Goal: Task Accomplishment & Management: Manage account settings

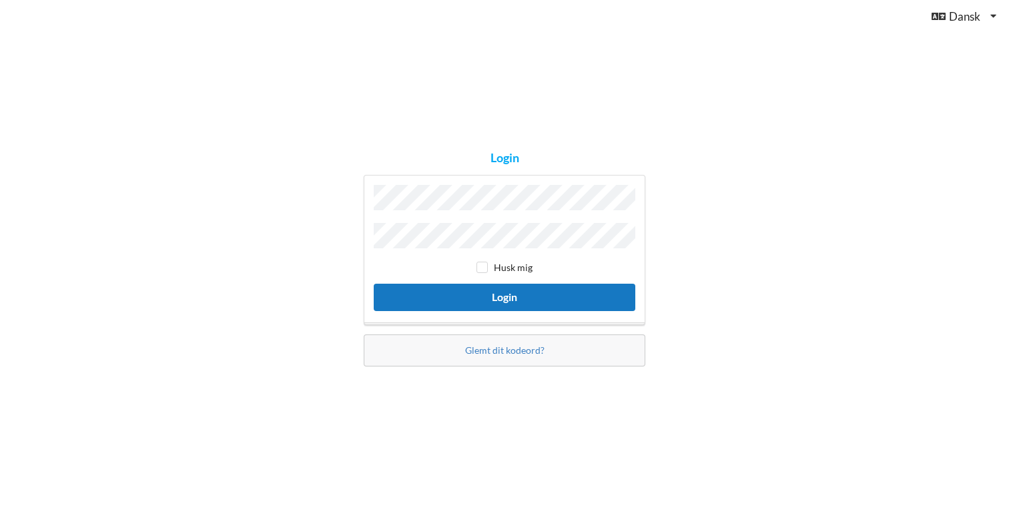
click at [479, 292] on button "Login" at bounding box center [505, 297] width 262 height 27
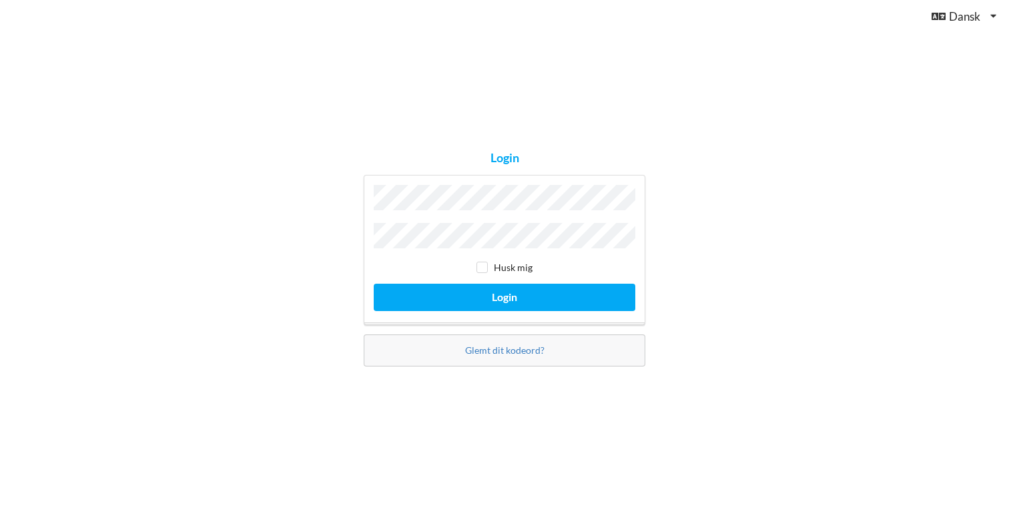
click at [374, 284] on button "Login" at bounding box center [505, 297] width 262 height 27
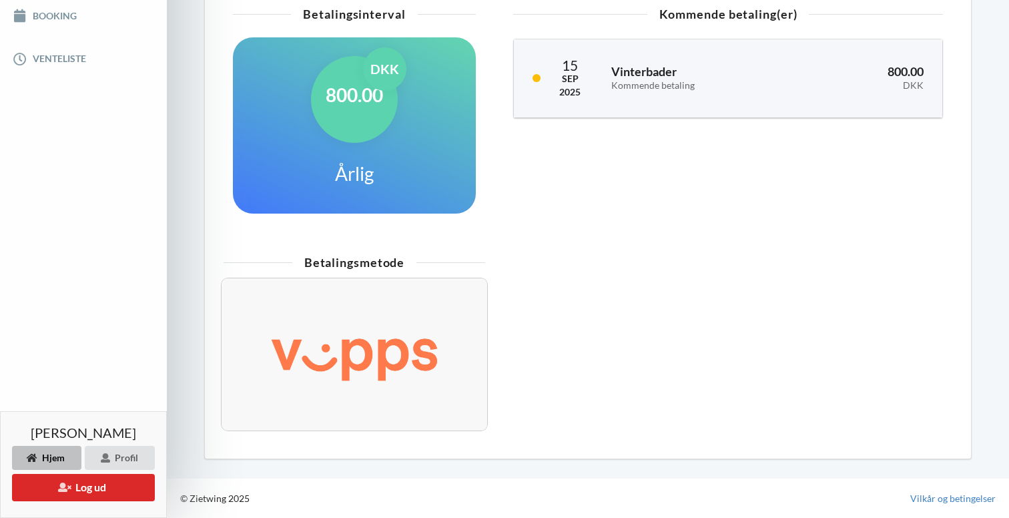
scroll to position [360, 0]
click at [407, 138] on div "800.00 DKK Årlig" at bounding box center [354, 125] width 243 height 176
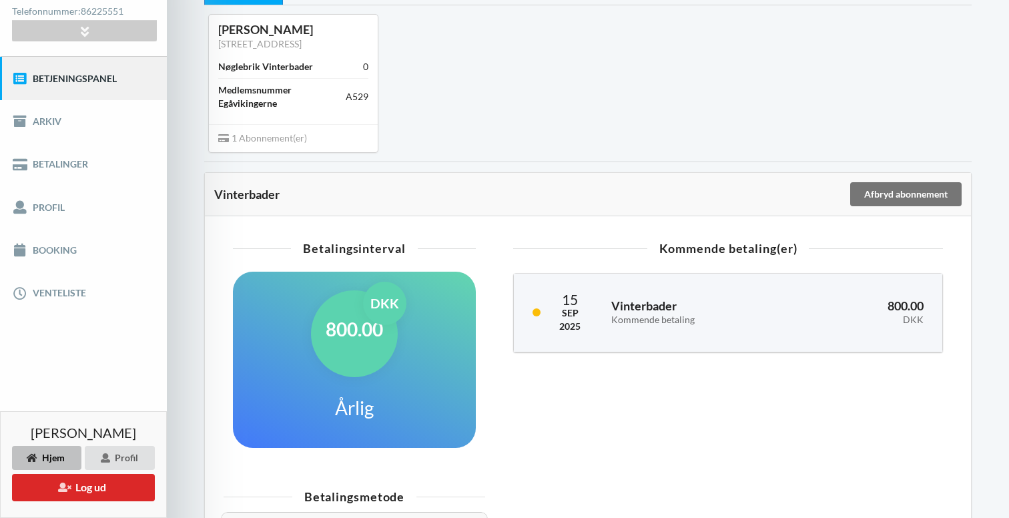
scroll to position [98, 0]
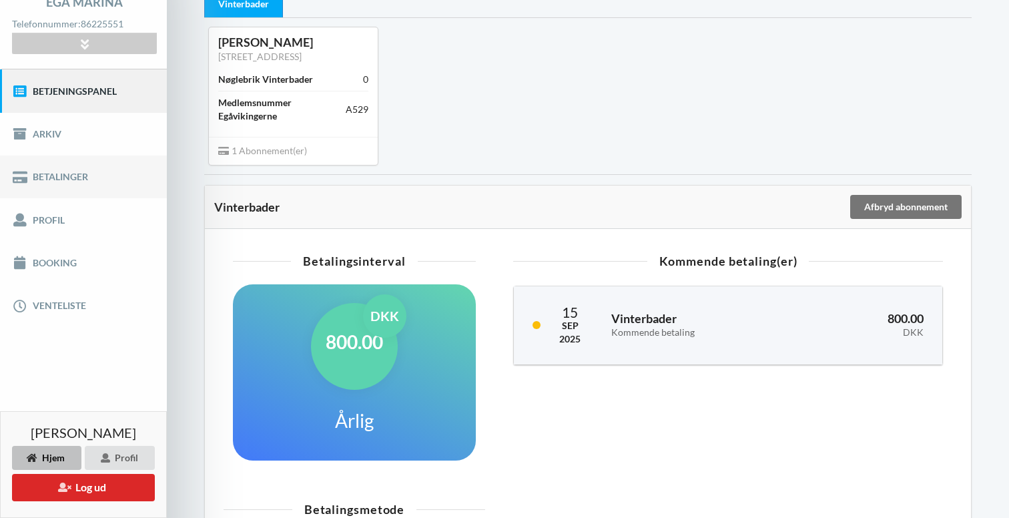
click at [61, 180] on link "Betalinger" at bounding box center [83, 177] width 167 height 43
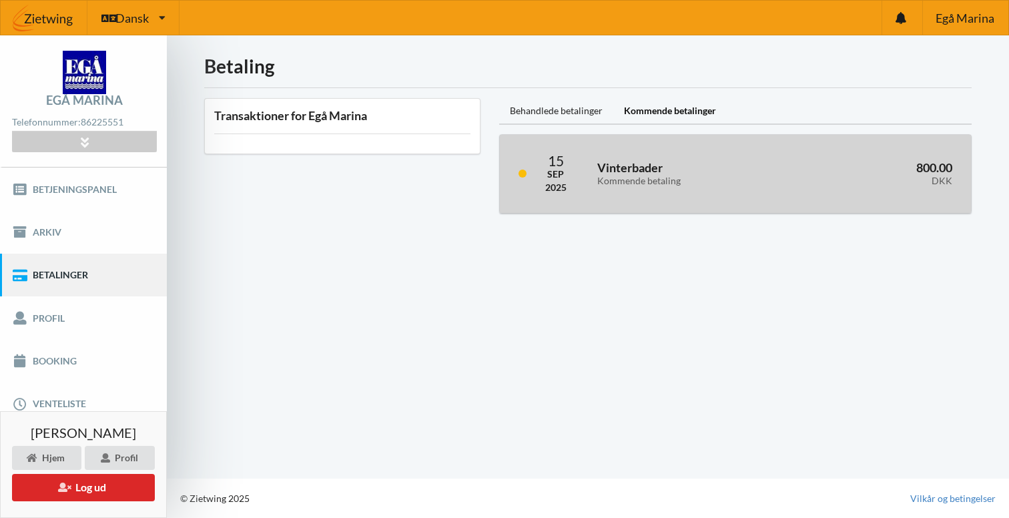
click at [653, 167] on h3 "Vinterbader Kommende betaling" at bounding box center [693, 173] width 192 height 27
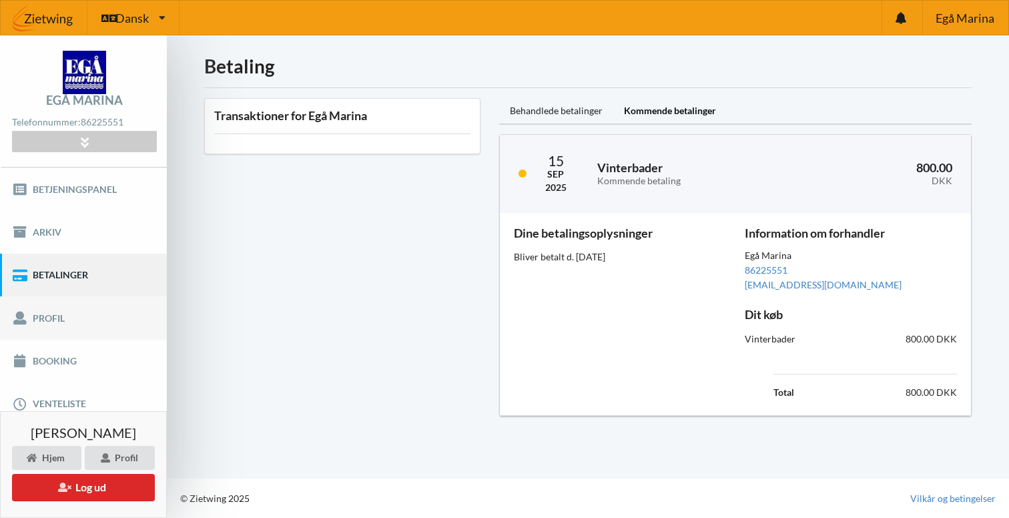
click at [51, 315] on link "Profil" at bounding box center [83, 317] width 167 height 43
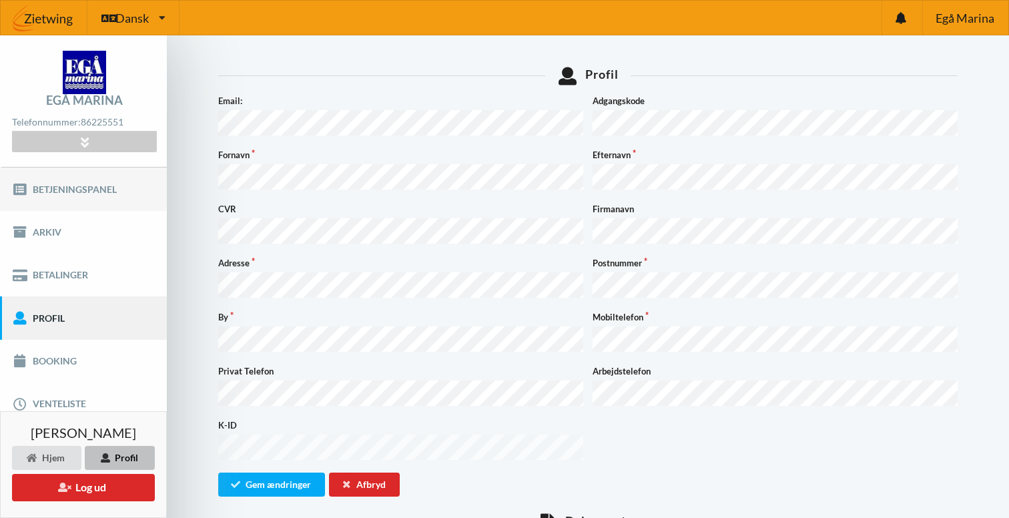
click at [118, 186] on link "Betjeningspanel" at bounding box center [83, 189] width 167 height 43
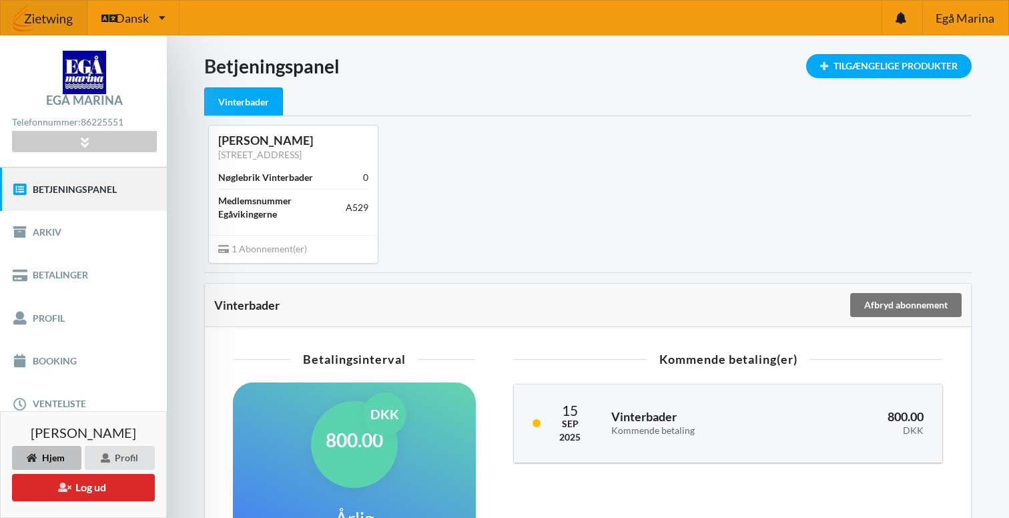
click at [280, 254] on span "1 Abonnement(er)" at bounding box center [262, 248] width 89 height 11
click at [87, 142] on icon at bounding box center [84, 141] width 15 height 11
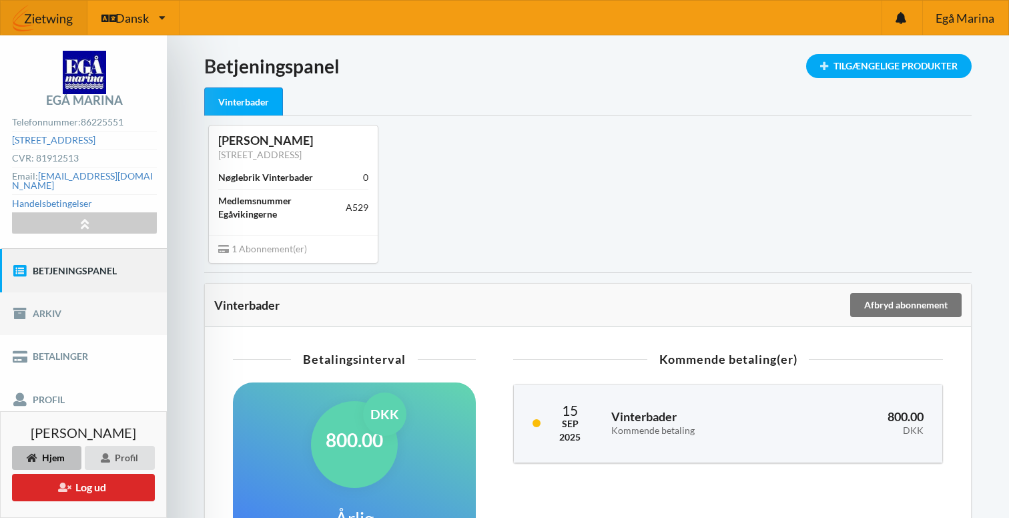
click at [76, 292] on link "Arkiv" at bounding box center [83, 313] width 167 height 43
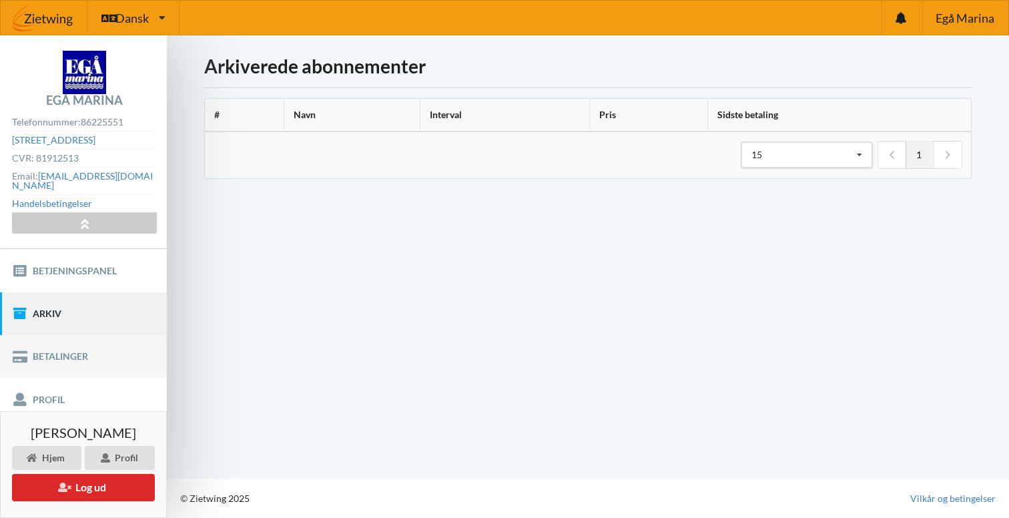
click at [58, 352] on link "Betalinger" at bounding box center [83, 356] width 167 height 43
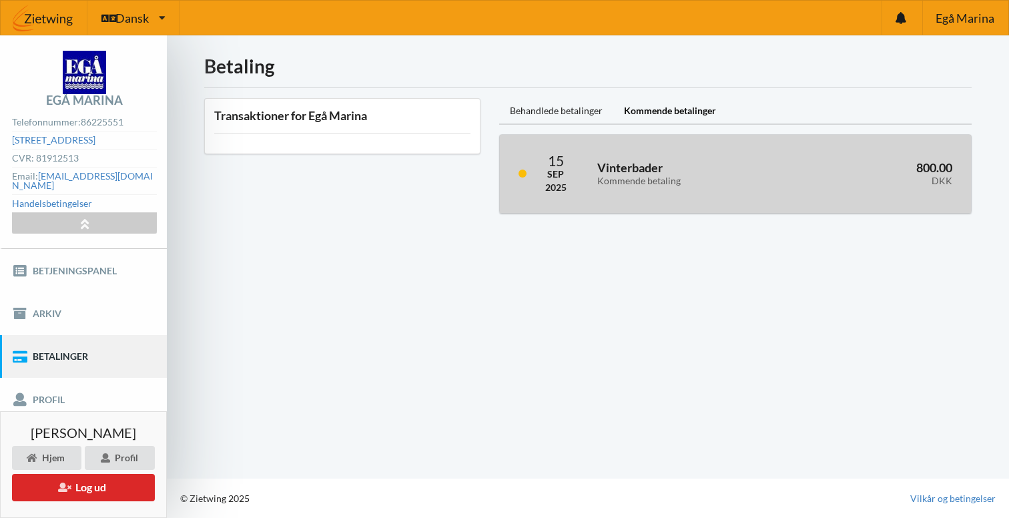
click at [613, 176] on div "Kommende betaling" at bounding box center [693, 181] width 192 height 11
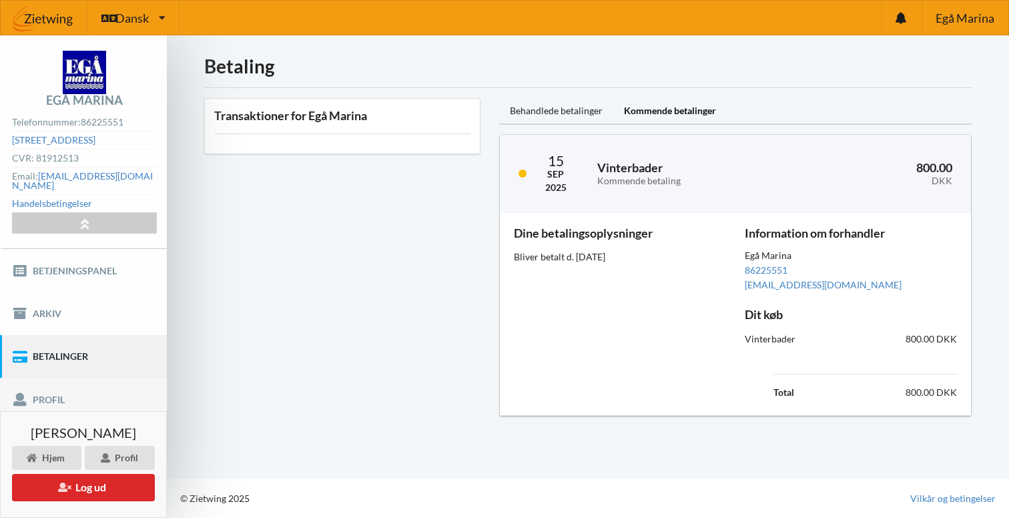
click at [68, 379] on link "Profil" at bounding box center [83, 399] width 167 height 43
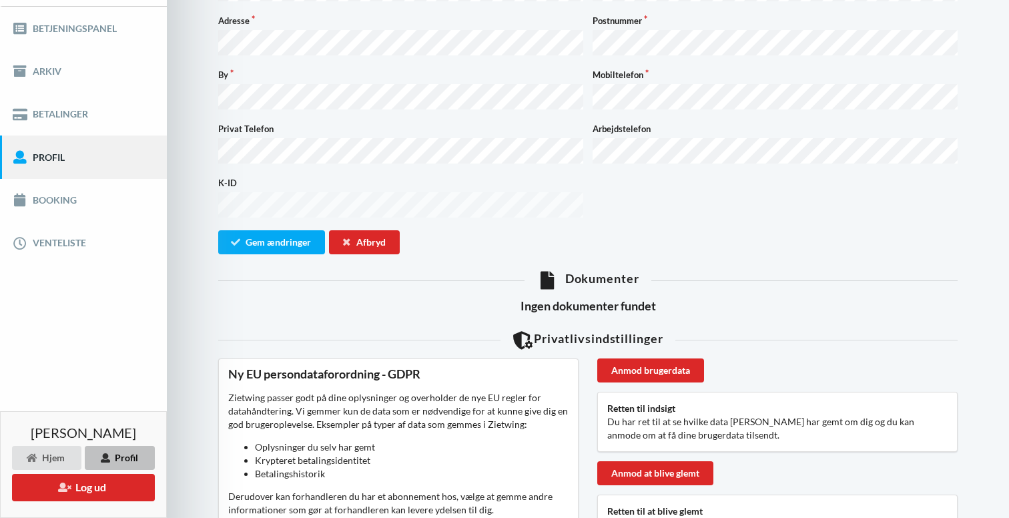
scroll to position [237, 0]
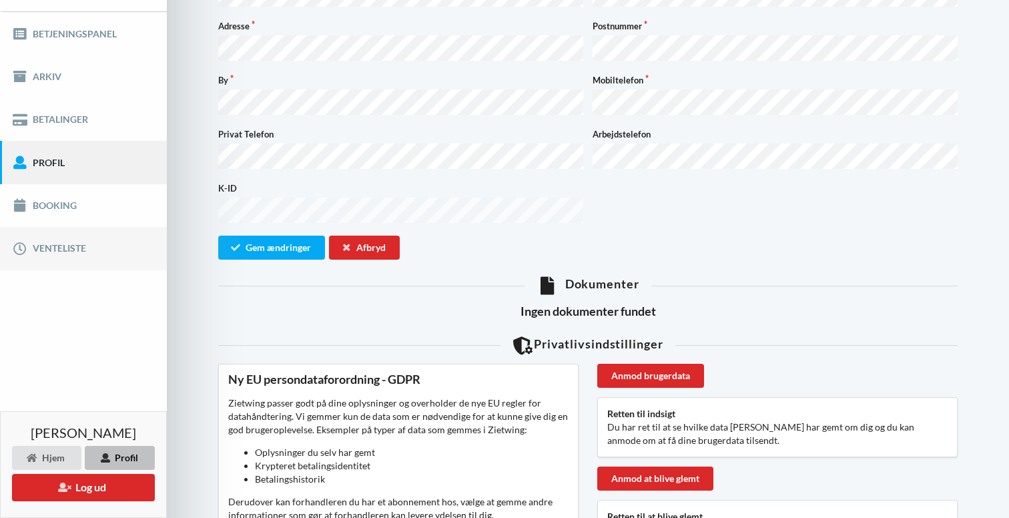
click at [55, 242] on link "Venteliste" at bounding box center [83, 248] width 167 height 43
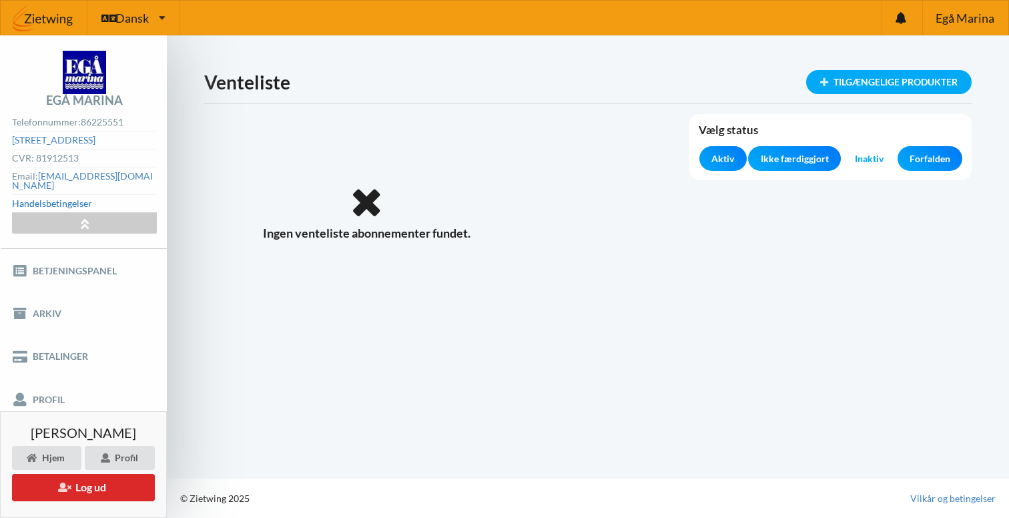
click at [63, 198] on link "Handelsbetingelser" at bounding box center [52, 203] width 80 height 11
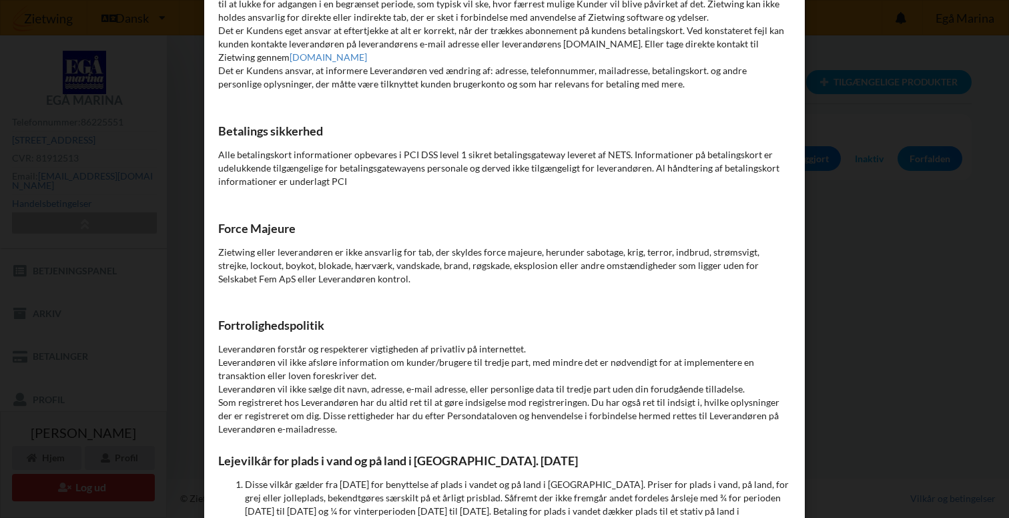
scroll to position [5613, 0]
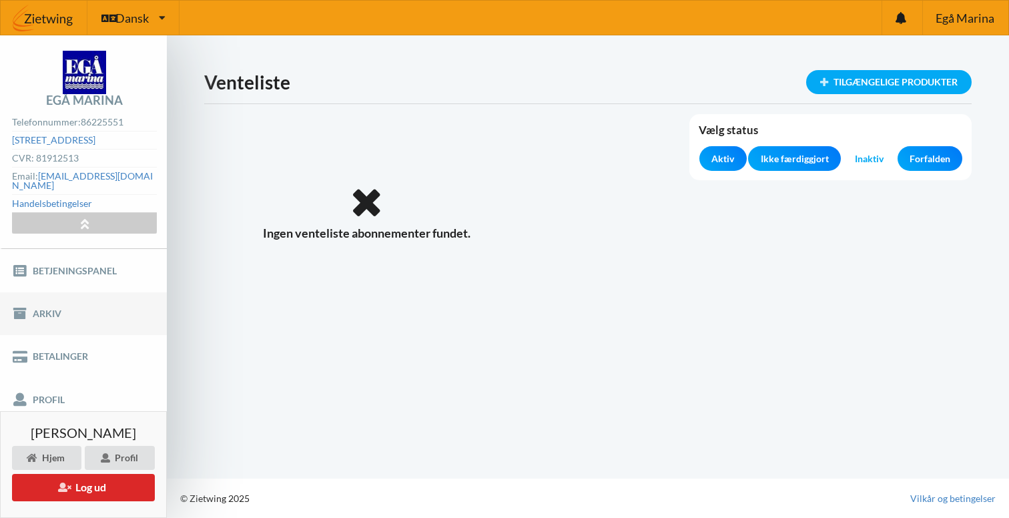
scroll to position [0, 0]
click at [232, 355] on div "Tilgængelige produkter Venteliste Vælg status Aktiv Ikke færdiggjort Inaktiv Fo…" at bounding box center [588, 256] width 842 height 443
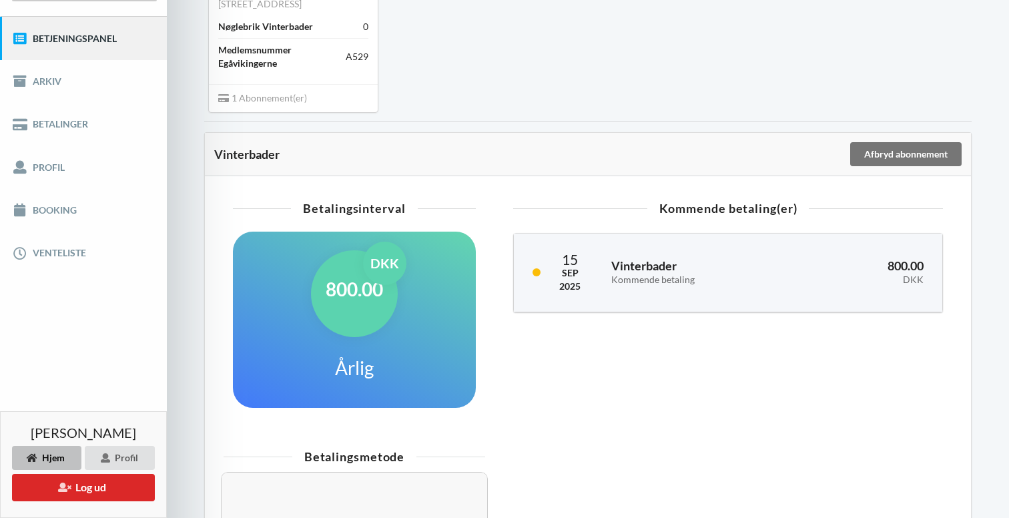
scroll to position [187, 0]
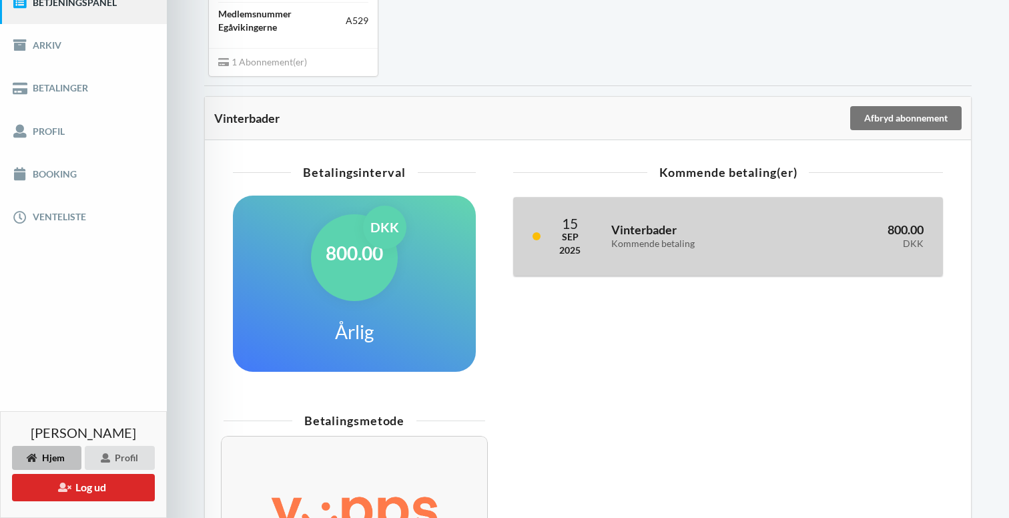
click at [597, 258] on div "15 Sep 2025 Vinterbader Kommende betaling 800.00 DKK" at bounding box center [728, 237] width 429 height 78
